Goal: Task Accomplishment & Management: Manage account settings

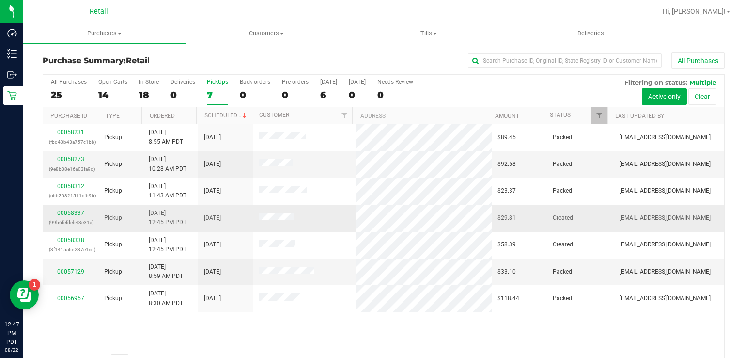
click at [65, 213] on link "00058337" at bounding box center [70, 212] width 27 height 7
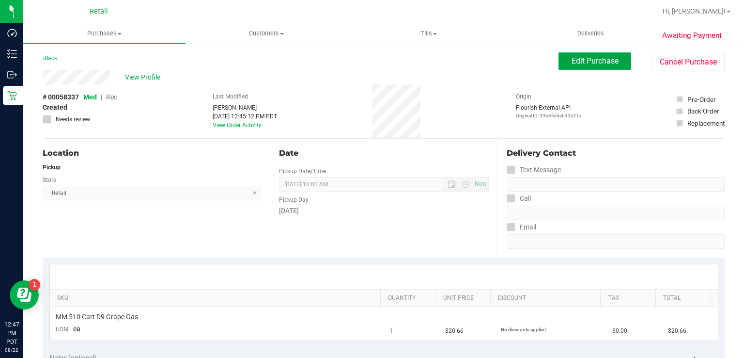
click at [586, 63] on span "Edit Purchase" at bounding box center [595, 60] width 47 height 9
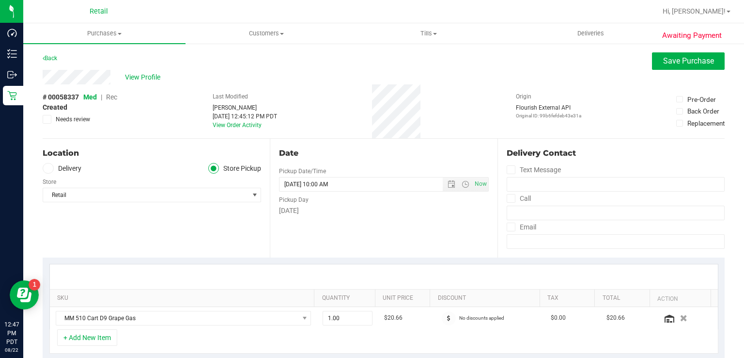
click at [111, 97] on span "Rec" at bounding box center [111, 97] width 11 height 8
click at [665, 62] on span "Save Purchase" at bounding box center [688, 60] width 51 height 9
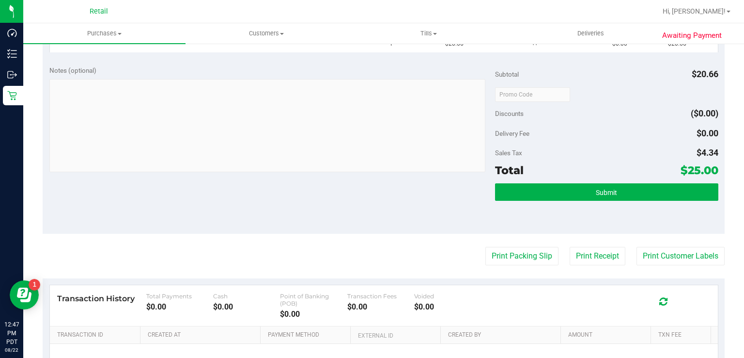
scroll to position [289, 0]
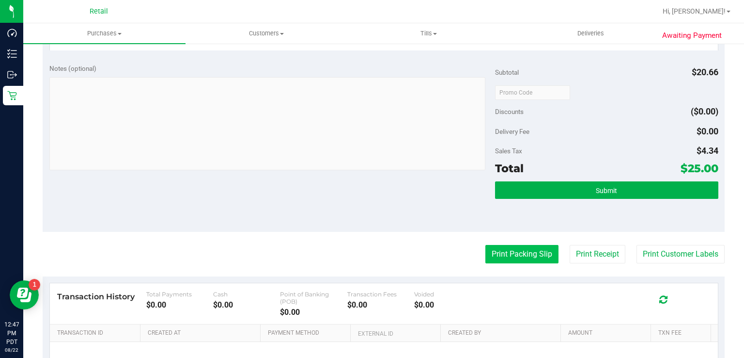
click at [519, 255] on button "Print Packing Slip" at bounding box center [522, 254] width 73 height 18
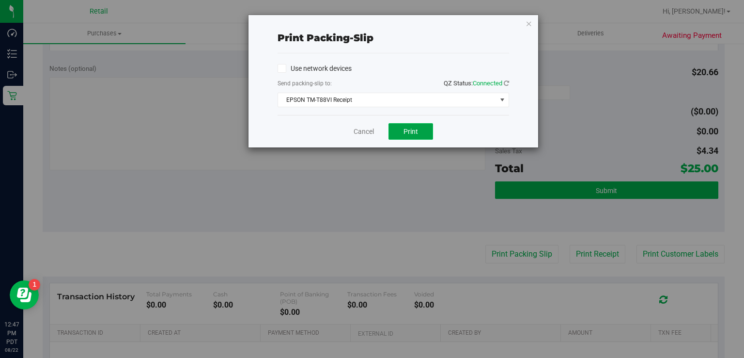
click at [426, 127] on button "Print" at bounding box center [411, 131] width 45 height 16
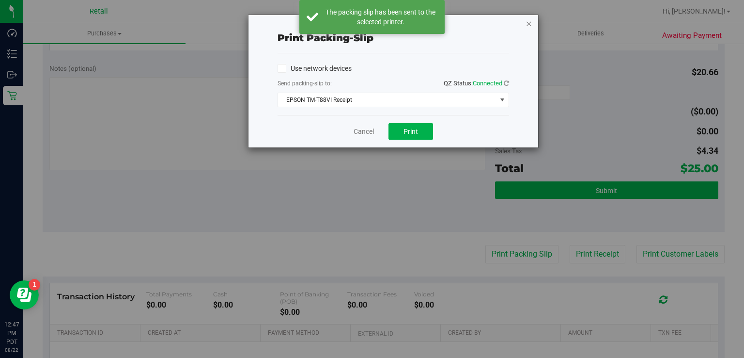
click at [530, 23] on icon "button" at bounding box center [529, 23] width 7 height 12
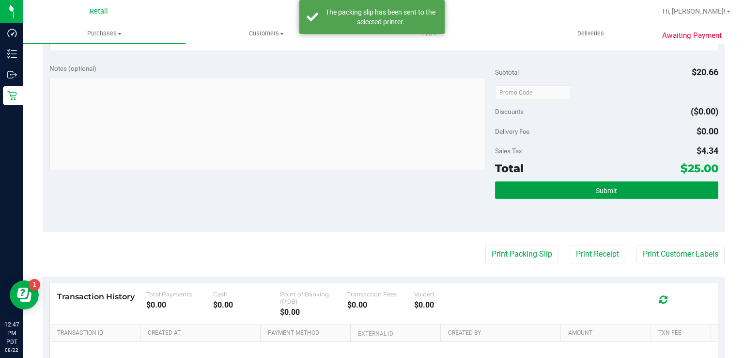
click at [592, 195] on button "Submit" at bounding box center [606, 189] width 223 height 17
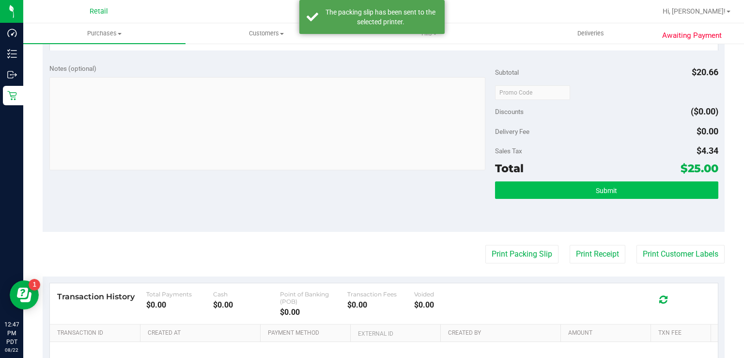
scroll to position [273, 0]
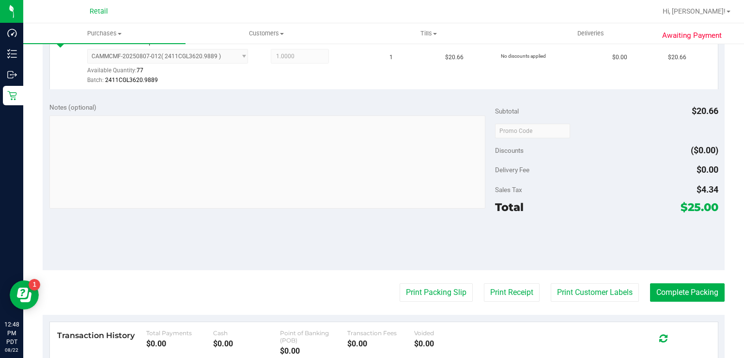
click at [688, 273] on purchase-details "Back Edit Purchase Cancel Purchase View Profile # 00058337 Med | Rec Submitted …" at bounding box center [384, 131] width 682 height 705
click at [685, 291] on button "Complete Packing" at bounding box center [687, 292] width 75 height 18
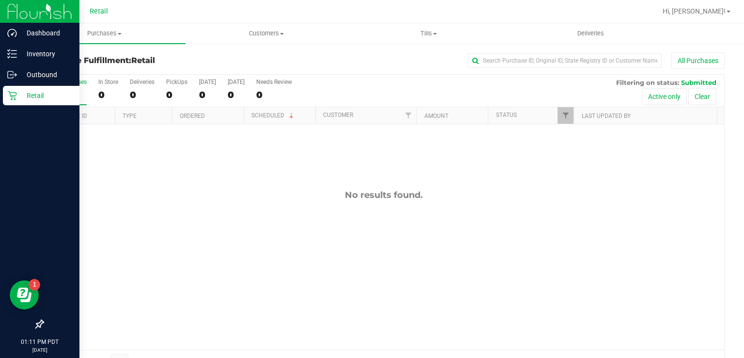
click at [6, 95] on div "Retail" at bounding box center [41, 95] width 77 height 19
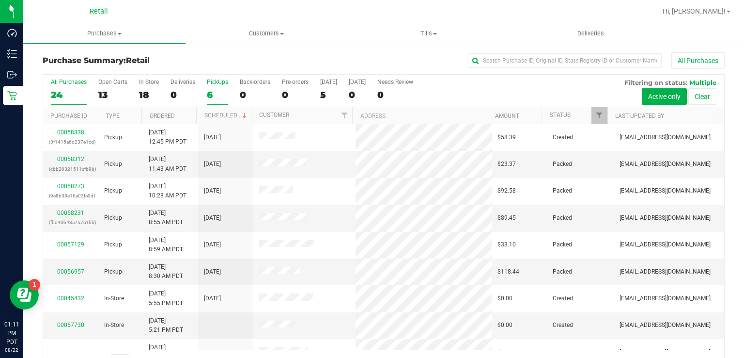
click at [210, 88] on label "PickUps 6" at bounding box center [217, 91] width 21 height 27
click at [0, 0] on input "PickUps 6" at bounding box center [0, 0] width 0 height 0
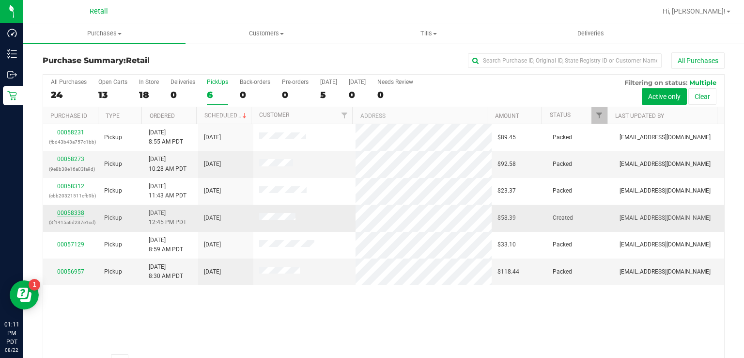
click at [60, 214] on link "00058338" at bounding box center [70, 212] width 27 height 7
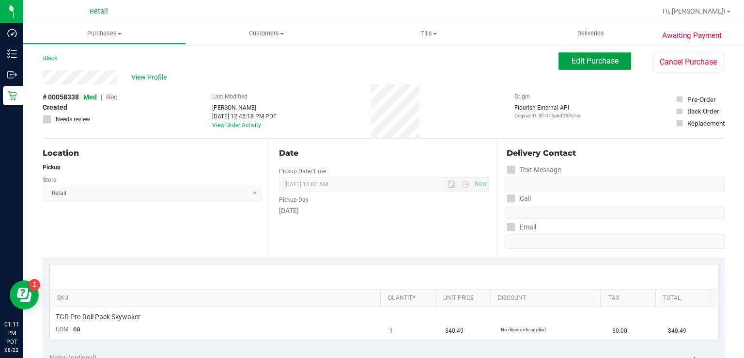
click at [595, 62] on span "Edit Purchase" at bounding box center [595, 60] width 47 height 9
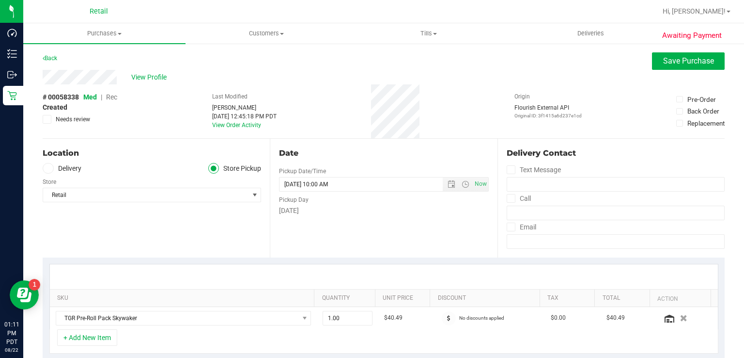
click at [116, 97] on span "Rec" at bounding box center [111, 97] width 11 height 8
click at [663, 64] on span "Save Purchase" at bounding box center [688, 60] width 51 height 9
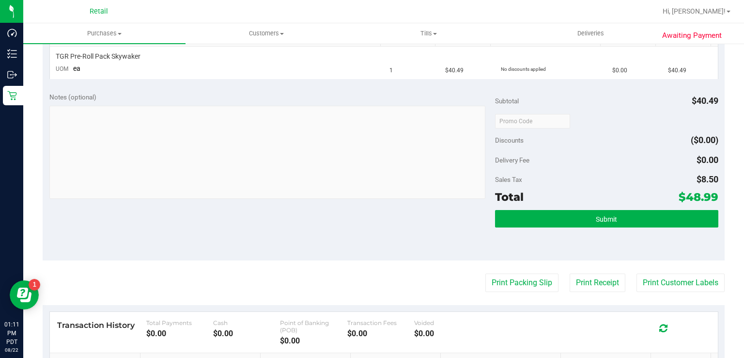
scroll to position [262, 0]
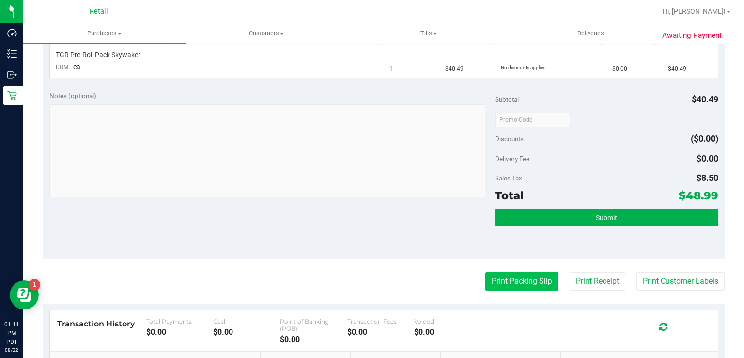
click at [500, 282] on button "Print Packing Slip" at bounding box center [522, 281] width 73 height 18
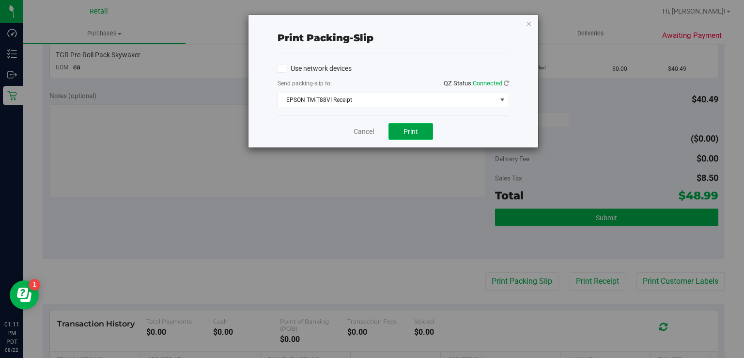
click at [405, 137] on button "Print" at bounding box center [411, 131] width 45 height 16
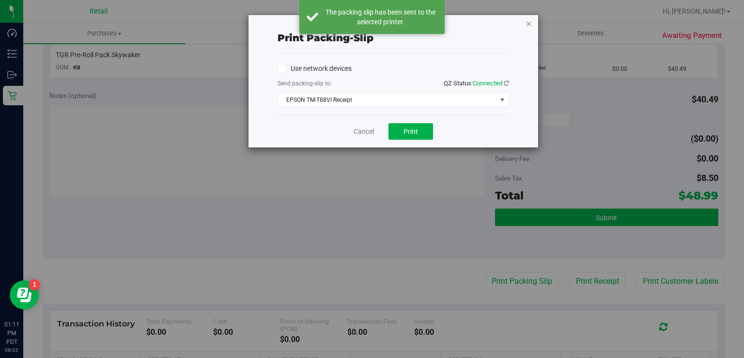
click at [529, 18] on icon "button" at bounding box center [529, 23] width 7 height 12
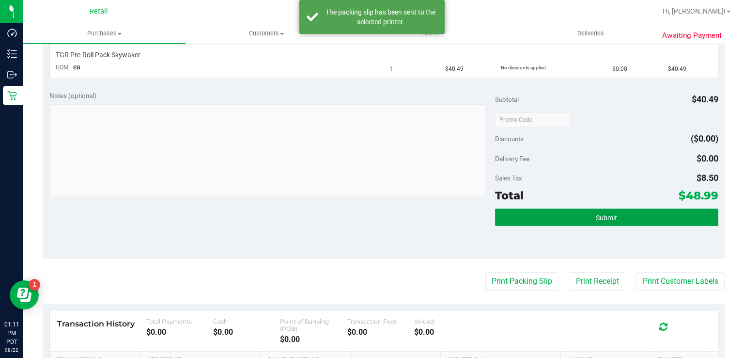
click at [566, 217] on button "Submit" at bounding box center [606, 216] width 223 height 17
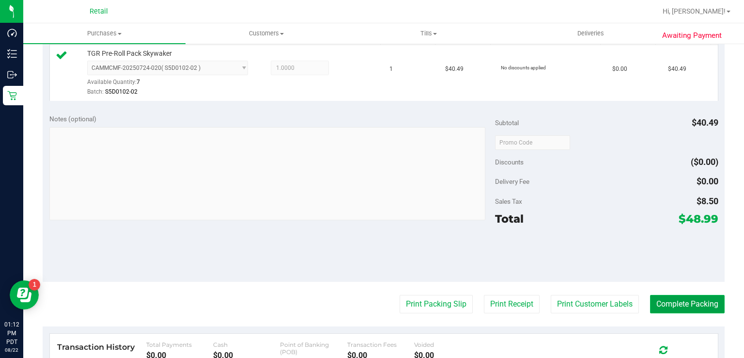
click at [698, 309] on button "Complete Packing" at bounding box center [687, 304] width 75 height 18
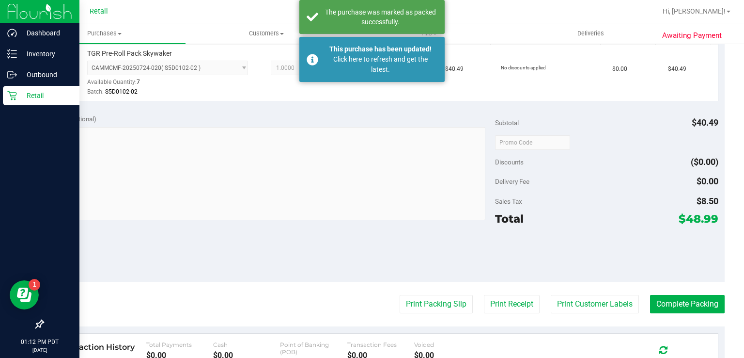
click at [23, 105] on div "Retail" at bounding box center [41, 95] width 77 height 19
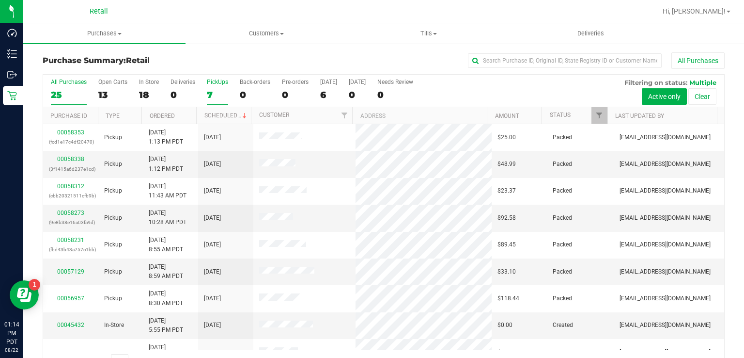
click at [217, 94] on div "7" at bounding box center [217, 94] width 21 height 11
click at [0, 0] on input "PickUps 7" at bounding box center [0, 0] width 0 height 0
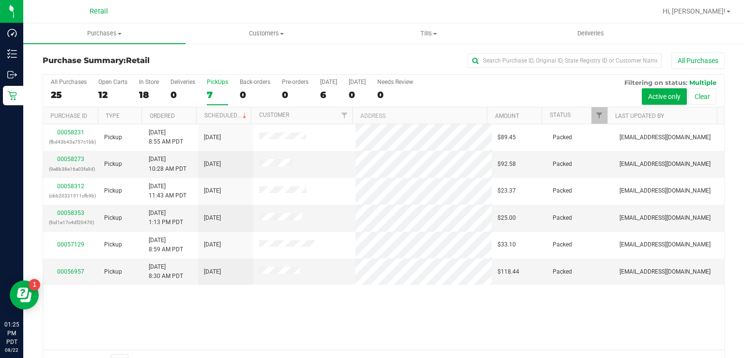
click at [215, 91] on div "7" at bounding box center [217, 94] width 21 height 11
click at [0, 0] on input "PickUps 7" at bounding box center [0, 0] width 0 height 0
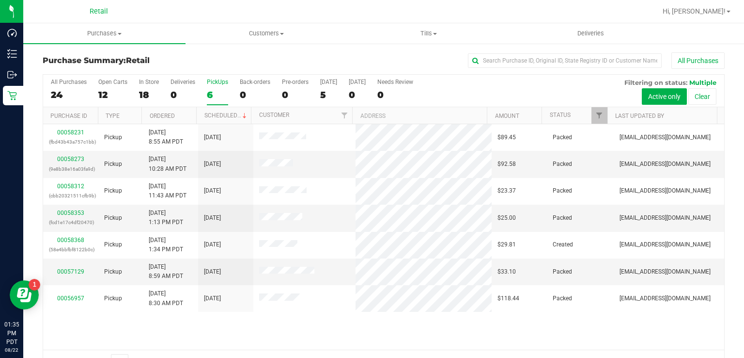
click at [221, 86] on label "PickUps 6" at bounding box center [217, 91] width 21 height 27
click at [0, 0] on input "PickUps 6" at bounding box center [0, 0] width 0 height 0
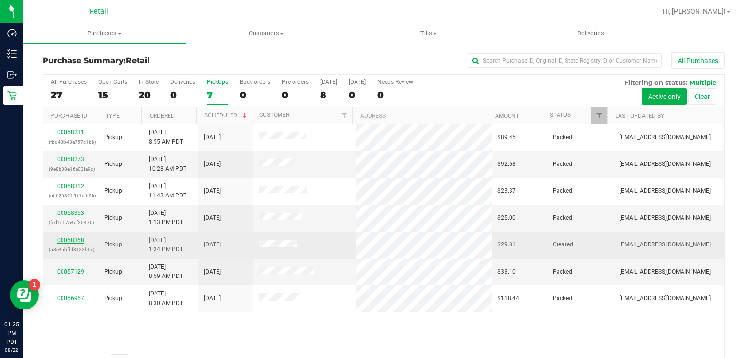
click at [63, 239] on link "00058368" at bounding box center [70, 239] width 27 height 7
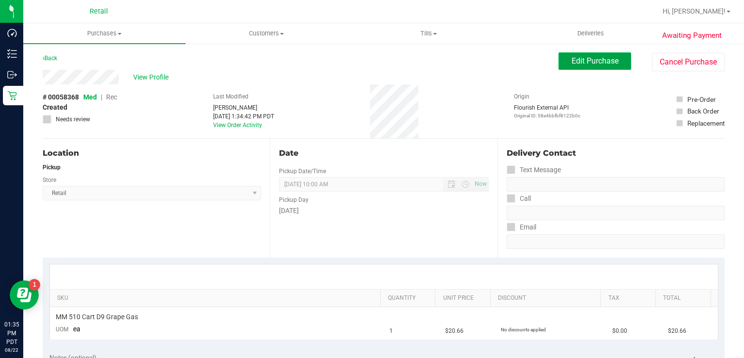
click at [580, 60] on span "Edit Purchase" at bounding box center [595, 60] width 47 height 9
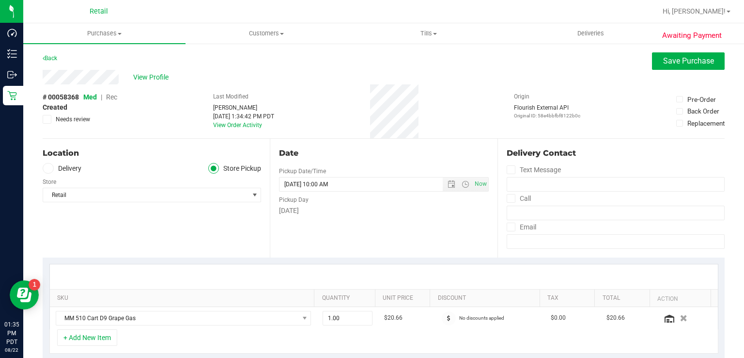
click at [111, 94] on span "Rec" at bounding box center [111, 97] width 11 height 8
click at [675, 64] on span "Save Purchase" at bounding box center [688, 60] width 51 height 9
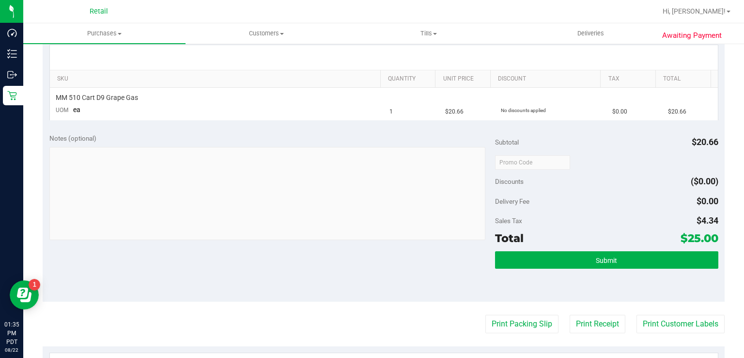
scroll to position [221, 0]
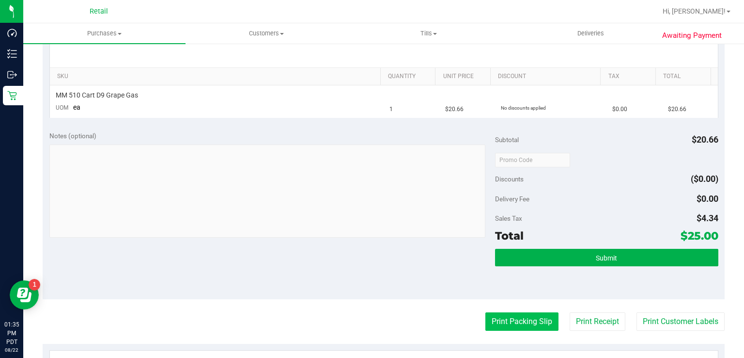
click at [519, 322] on button "Print Packing Slip" at bounding box center [522, 321] width 73 height 18
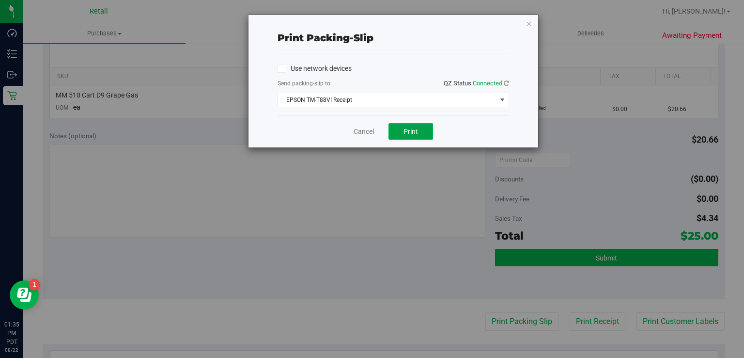
click at [421, 134] on button "Print" at bounding box center [411, 131] width 45 height 16
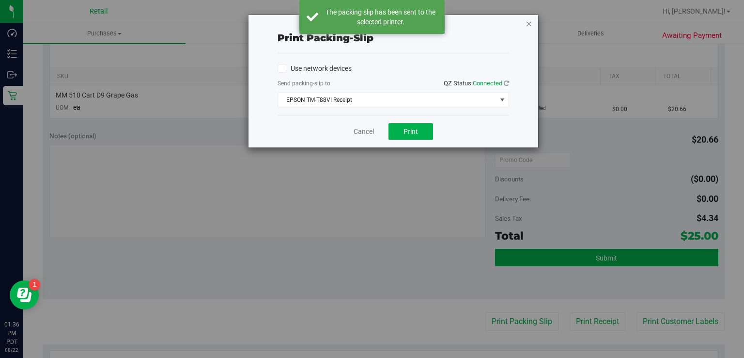
click at [529, 21] on icon "button" at bounding box center [529, 23] width 7 height 12
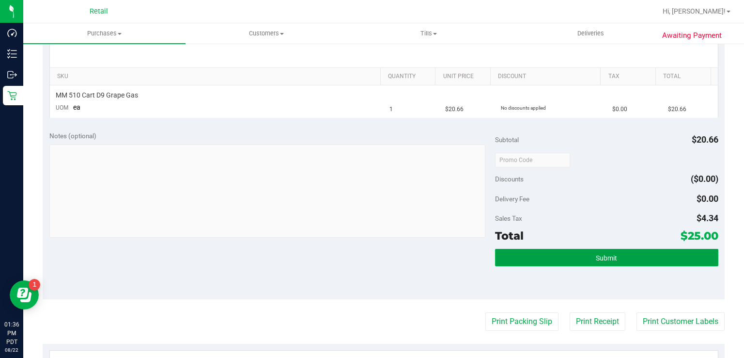
click at [582, 259] on button "Submit" at bounding box center [606, 257] width 223 height 17
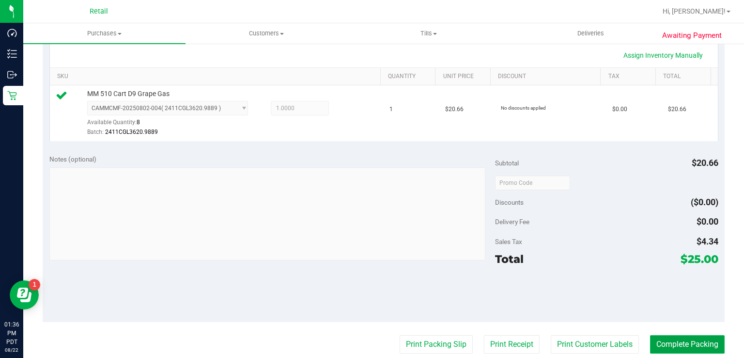
click at [680, 348] on button "Complete Packing" at bounding box center [687, 344] width 75 height 18
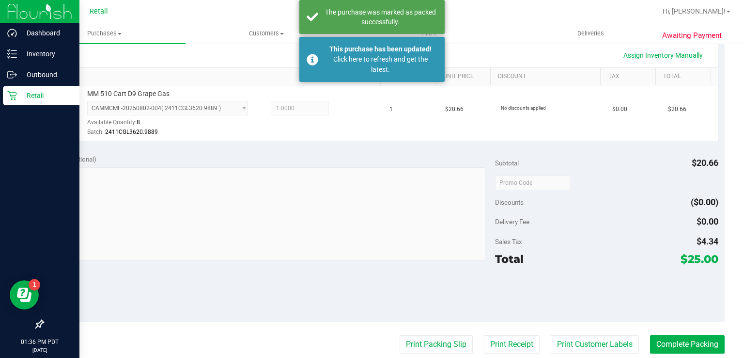
click at [1, 92] on link "Retail" at bounding box center [39, 96] width 79 height 21
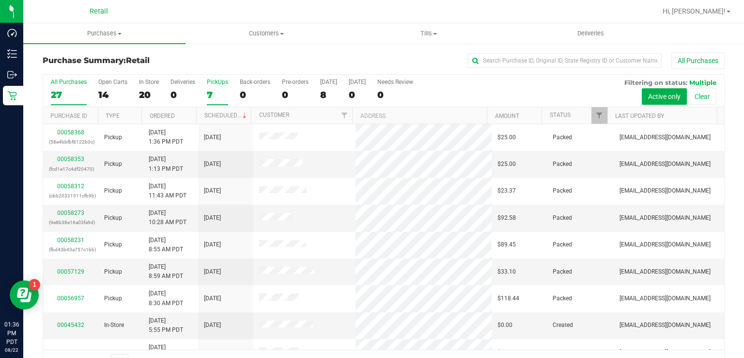
click at [209, 84] on div "PickUps" at bounding box center [217, 81] width 21 height 7
click at [0, 0] on input "PickUps 7" at bounding box center [0, 0] width 0 height 0
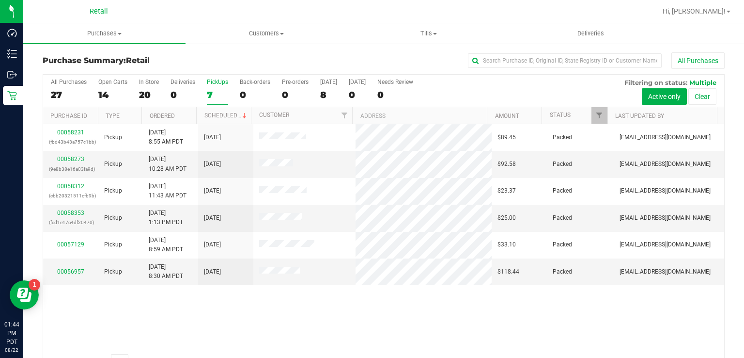
click at [219, 91] on div "7" at bounding box center [217, 94] width 21 height 11
click at [0, 0] on input "PickUps 7" at bounding box center [0, 0] width 0 height 0
click at [207, 86] on label "PickUps 6" at bounding box center [217, 91] width 21 height 27
click at [0, 0] on input "PickUps 6" at bounding box center [0, 0] width 0 height 0
click at [207, 94] on div "6" at bounding box center [217, 94] width 21 height 11
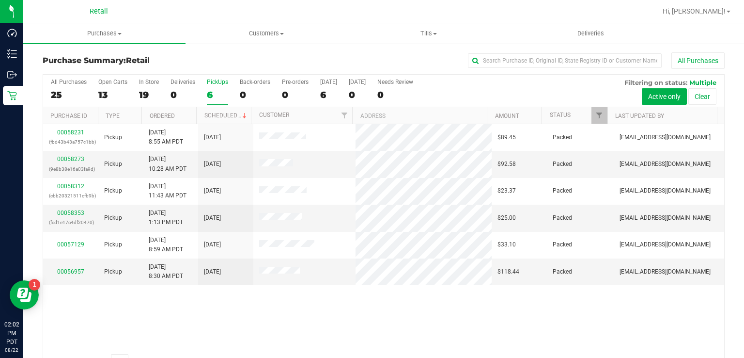
click at [0, 0] on input "PickUps 6" at bounding box center [0, 0] width 0 height 0
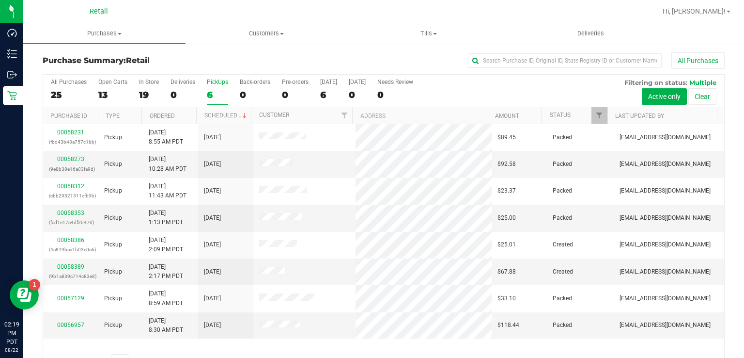
click at [212, 93] on div "6" at bounding box center [217, 94] width 21 height 11
click at [0, 0] on input "PickUps 6" at bounding box center [0, 0] width 0 height 0
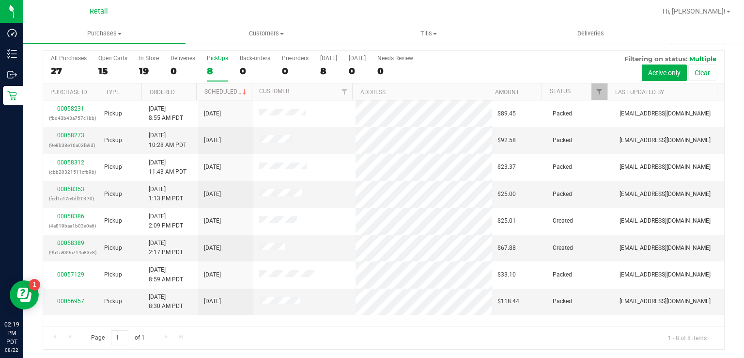
scroll to position [23, 0]
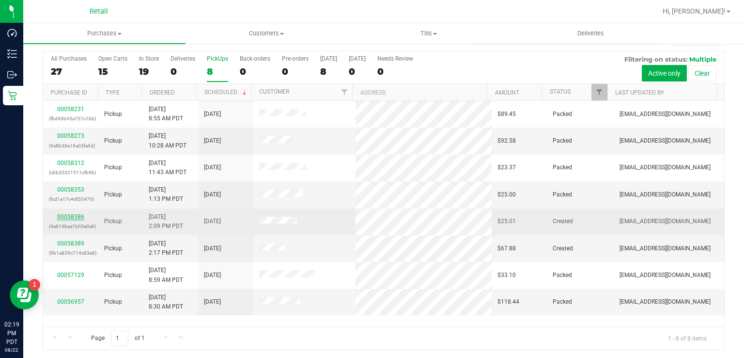
click at [70, 213] on link "00058386" at bounding box center [70, 216] width 27 height 7
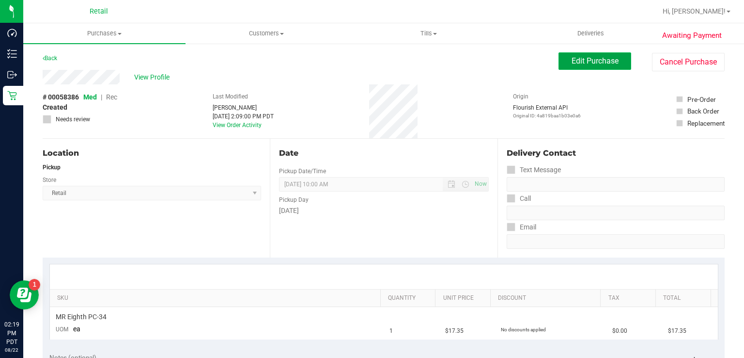
click at [586, 52] on button "Edit Purchase" at bounding box center [595, 60] width 73 height 17
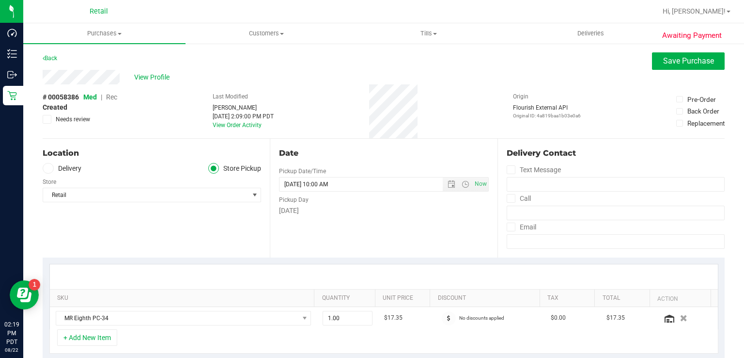
click at [109, 97] on span "Rec" at bounding box center [111, 97] width 11 height 8
click at [673, 62] on span "Save Purchase" at bounding box center [688, 60] width 51 height 9
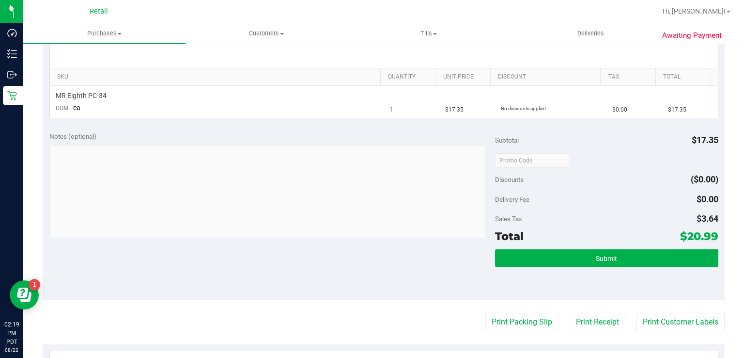
scroll to position [221, 0]
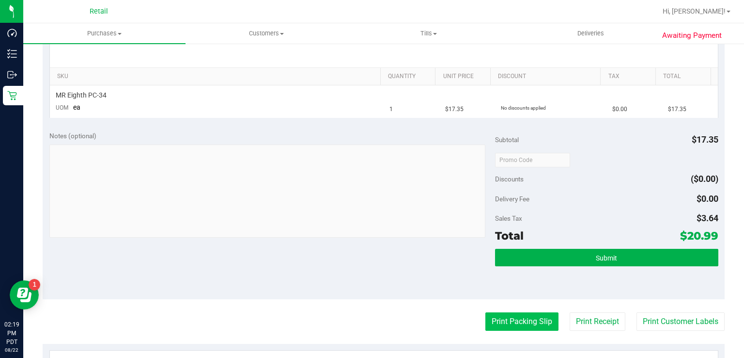
click at [514, 324] on button "Print Packing Slip" at bounding box center [522, 321] width 73 height 18
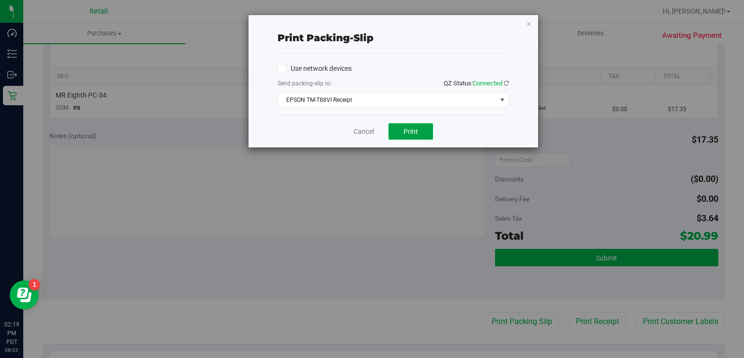
click at [415, 130] on span "Print" at bounding box center [411, 131] width 15 height 8
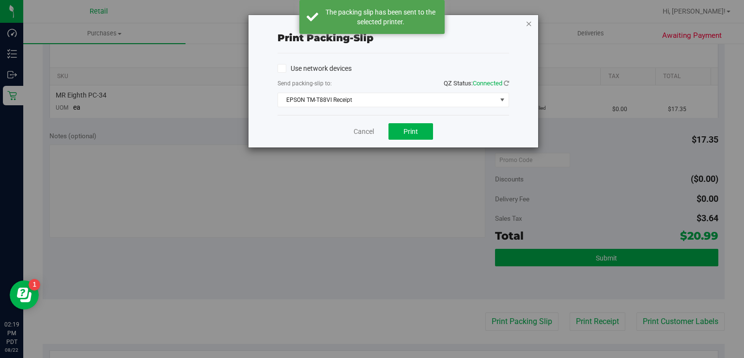
click at [530, 24] on icon "button" at bounding box center [529, 23] width 7 height 12
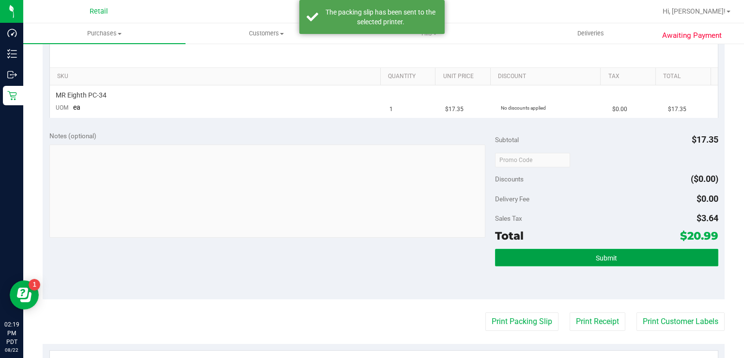
click at [599, 250] on button "Submit" at bounding box center [606, 257] width 223 height 17
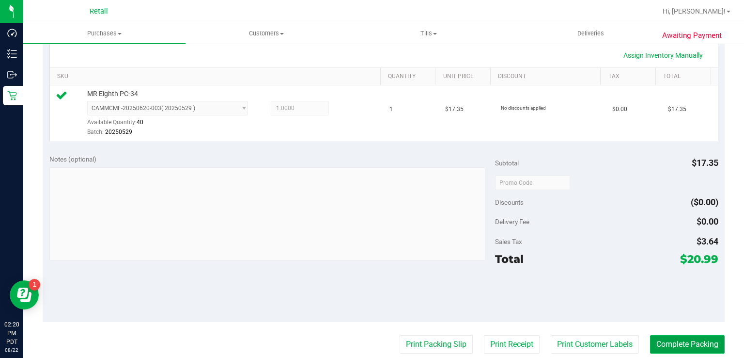
click at [666, 339] on button "Complete Packing" at bounding box center [687, 344] width 75 height 18
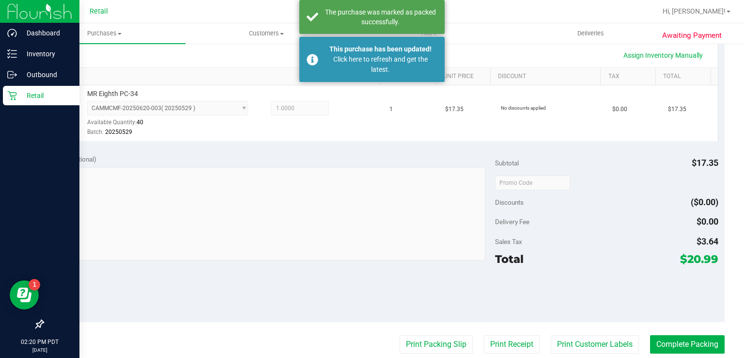
click at [2, 89] on link "Retail" at bounding box center [39, 96] width 79 height 21
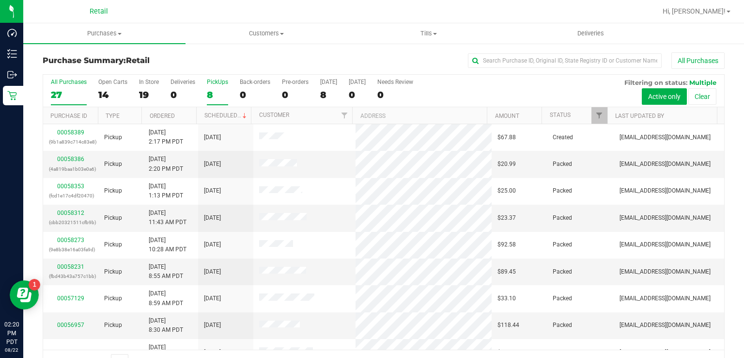
click at [221, 81] on div "PickUps" at bounding box center [217, 81] width 21 height 7
click at [0, 0] on input "PickUps 8" at bounding box center [0, 0] width 0 height 0
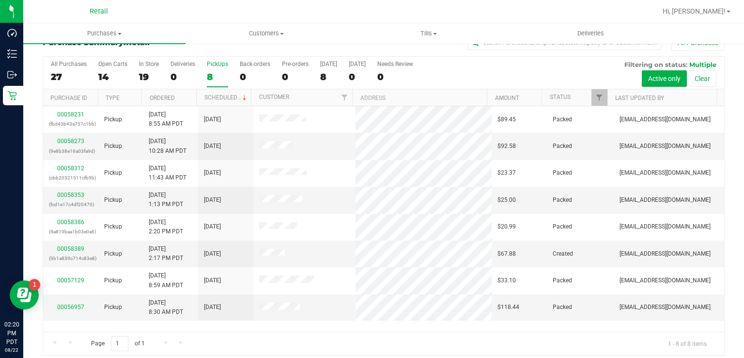
scroll to position [24, 0]
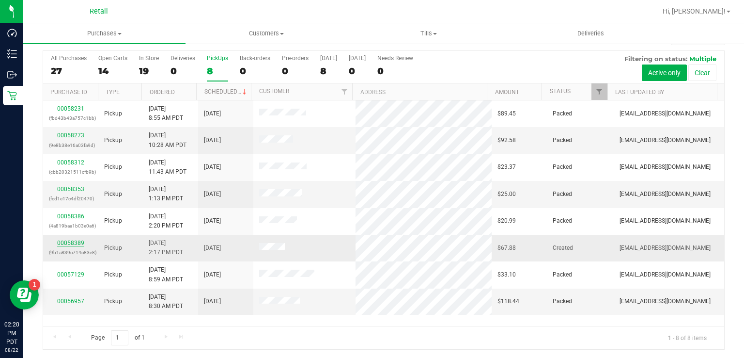
click at [69, 242] on link "00058389" at bounding box center [70, 242] width 27 height 7
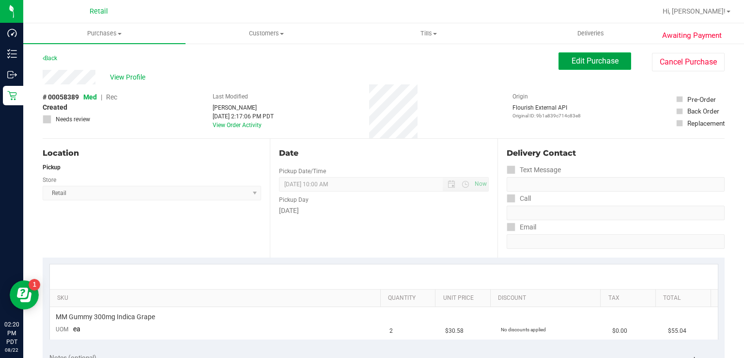
click at [578, 61] on span "Edit Purchase" at bounding box center [595, 60] width 47 height 9
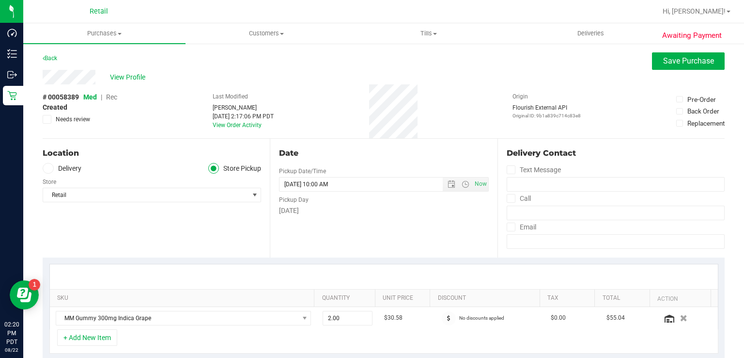
click at [114, 97] on span "Rec" at bounding box center [111, 97] width 11 height 8
click at [670, 63] on span "Save Purchase" at bounding box center [688, 60] width 51 height 9
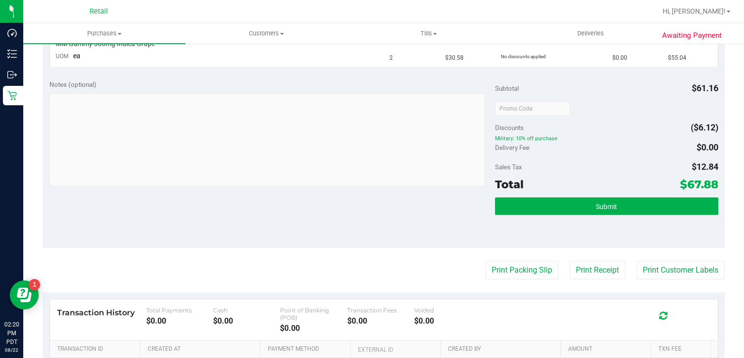
scroll to position [278, 0]
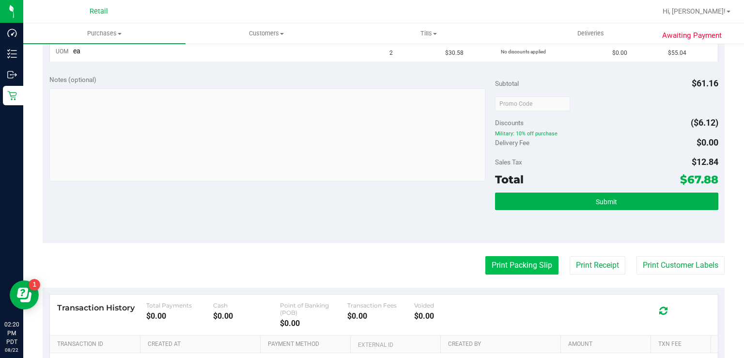
click at [514, 260] on button "Print Packing Slip" at bounding box center [522, 265] width 73 height 18
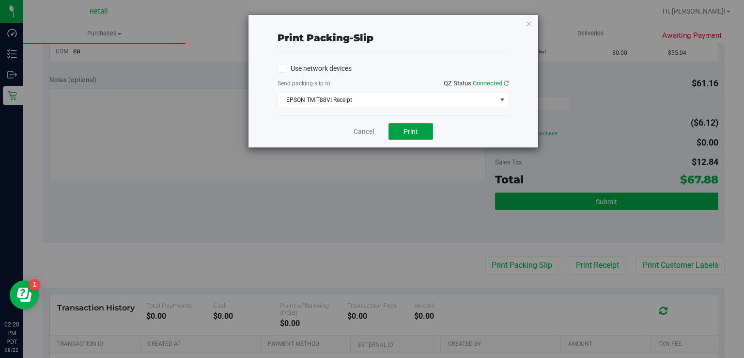
click at [422, 128] on button "Print" at bounding box center [411, 131] width 45 height 16
click at [529, 23] on icon "button" at bounding box center [529, 23] width 7 height 12
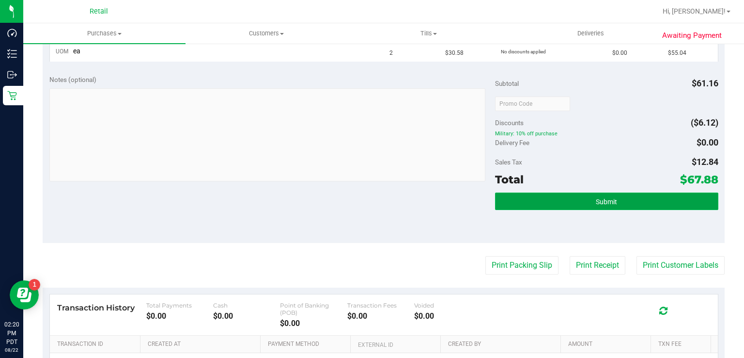
click at [573, 194] on button "Submit" at bounding box center [606, 200] width 223 height 17
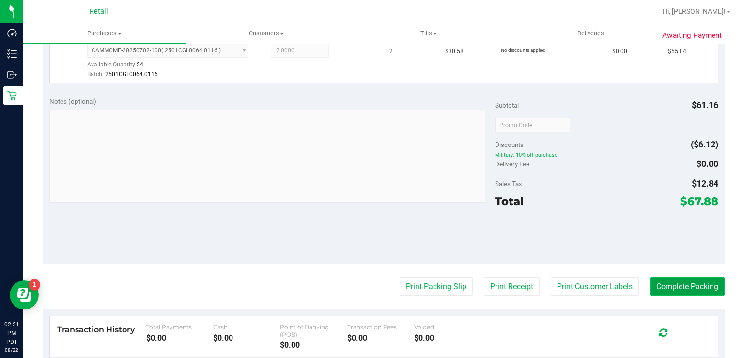
click at [671, 289] on button "Complete Packing" at bounding box center [687, 286] width 75 height 18
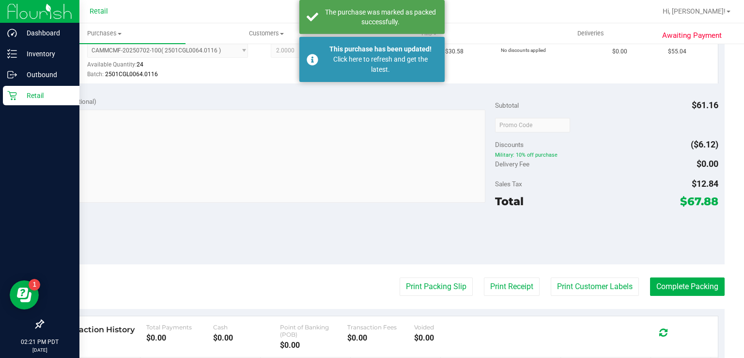
click at [6, 91] on div "Retail" at bounding box center [41, 95] width 77 height 19
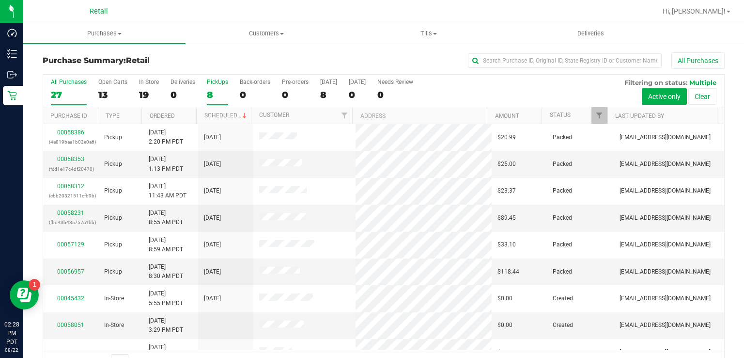
click at [216, 91] on div "8" at bounding box center [217, 94] width 21 height 11
click at [0, 0] on input "PickUps 8" at bounding box center [0, 0] width 0 height 0
